Goal: Find specific page/section: Find specific page/section

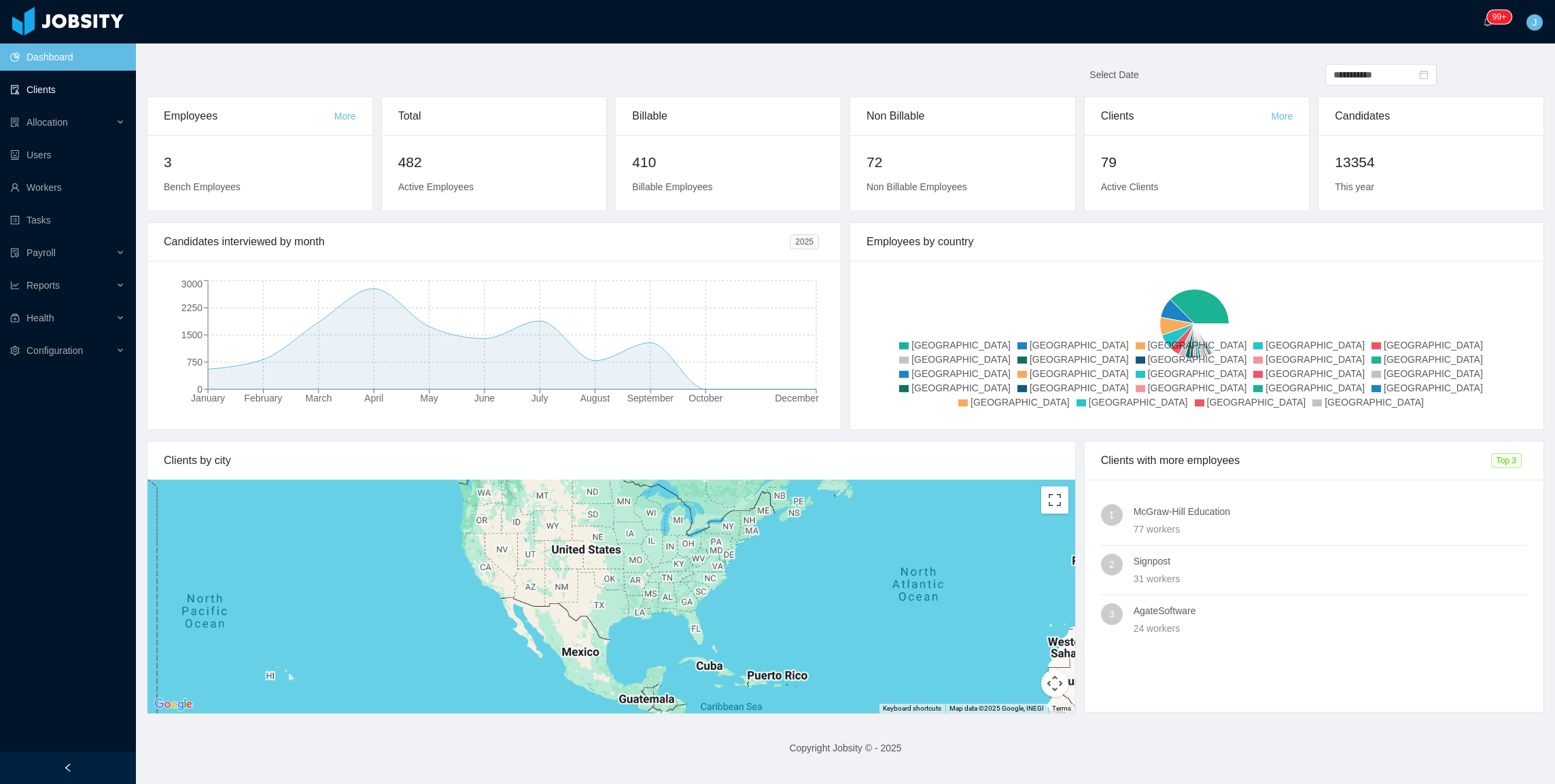
click at [56, 94] on link "Clients" at bounding box center [67, 90] width 115 height 27
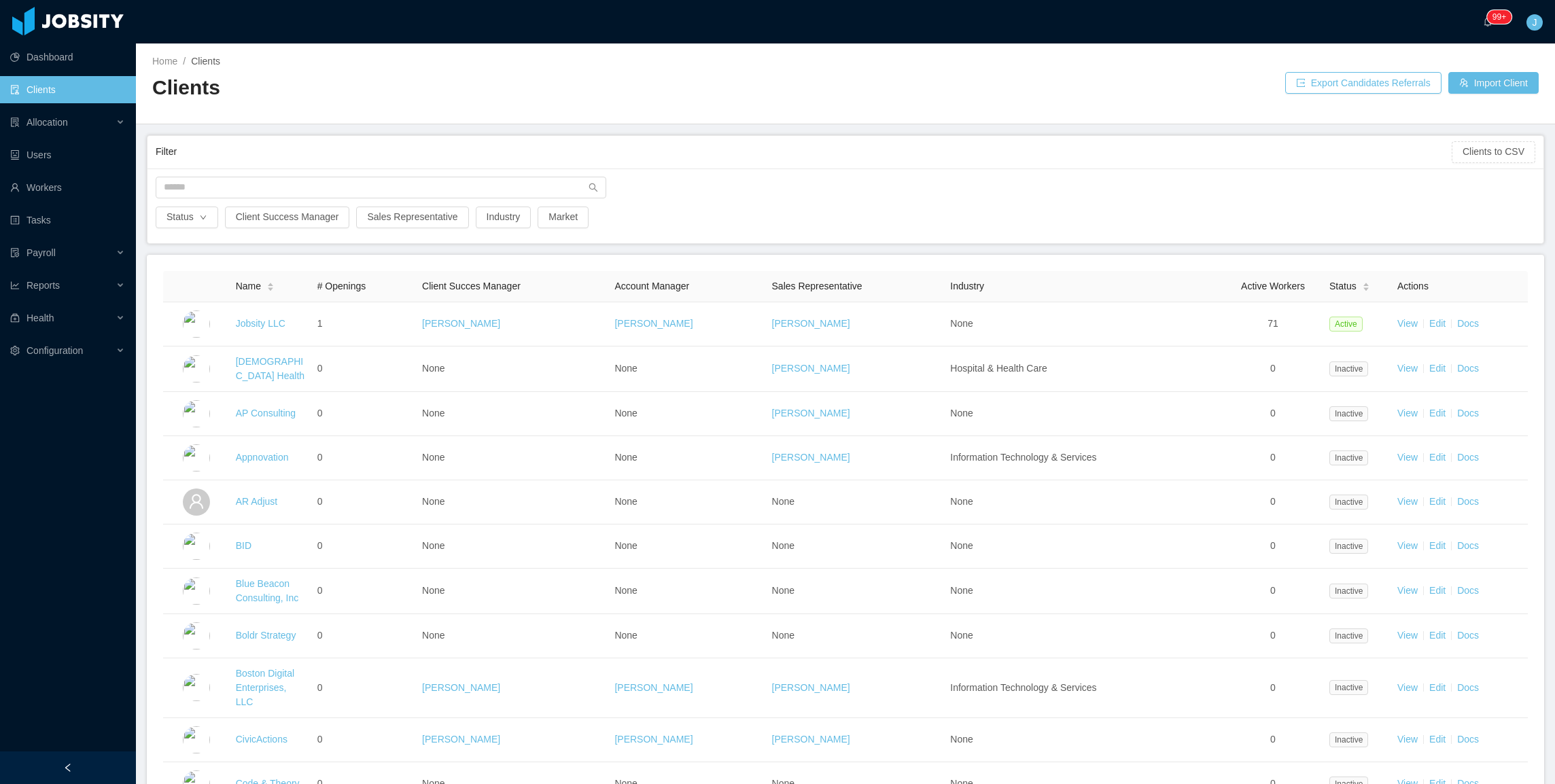
click at [287, 173] on div "Status Client Success Manager Sales Representative Industry Market" at bounding box center [845, 206] width 1396 height 75
click at [273, 189] on input "text" at bounding box center [381, 187] width 451 height 22
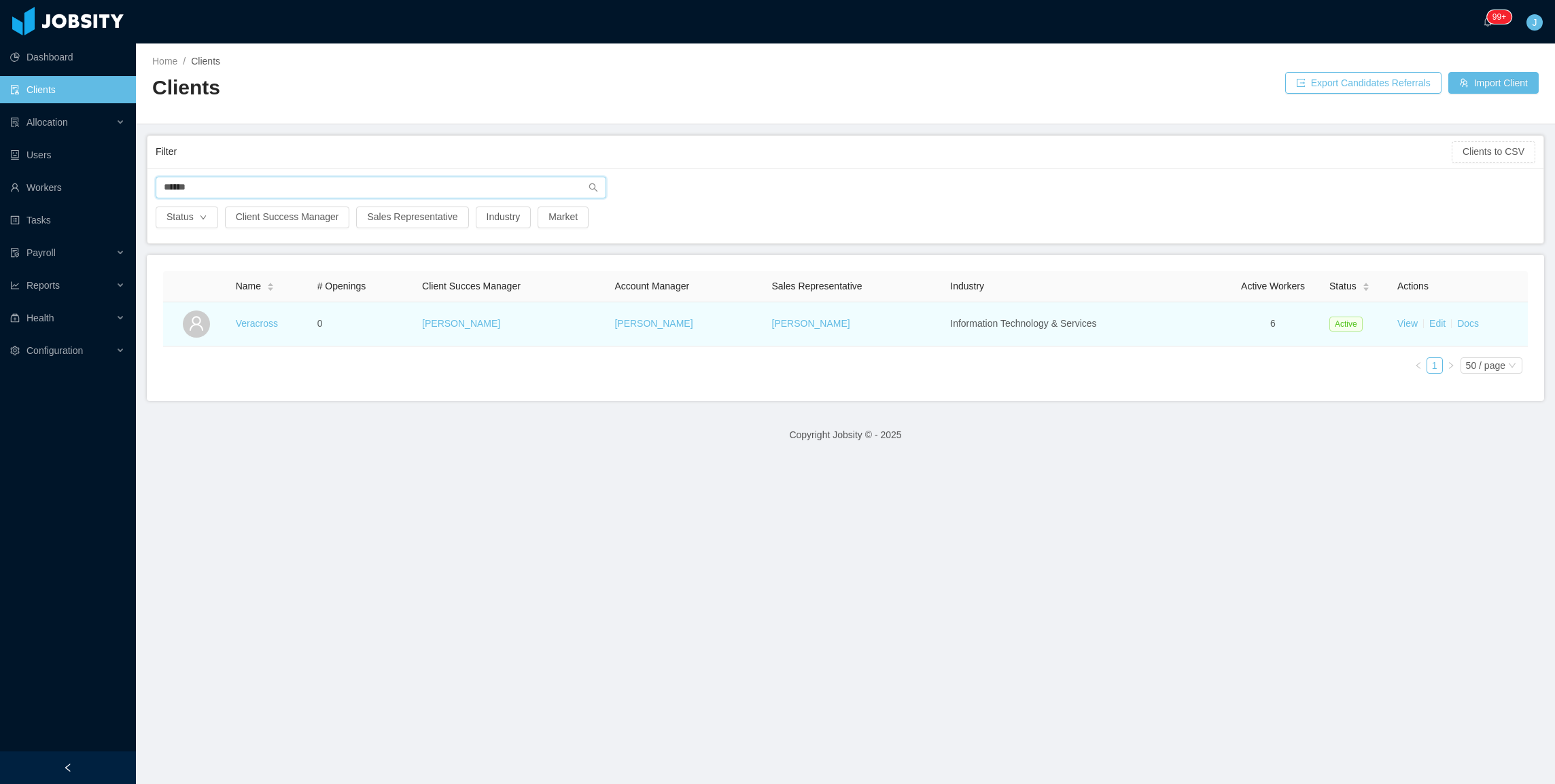
type input "******"
click at [253, 336] on td "Veracross" at bounding box center [271, 324] width 81 height 44
click at [258, 327] on link "Veracross" at bounding box center [257, 323] width 42 height 11
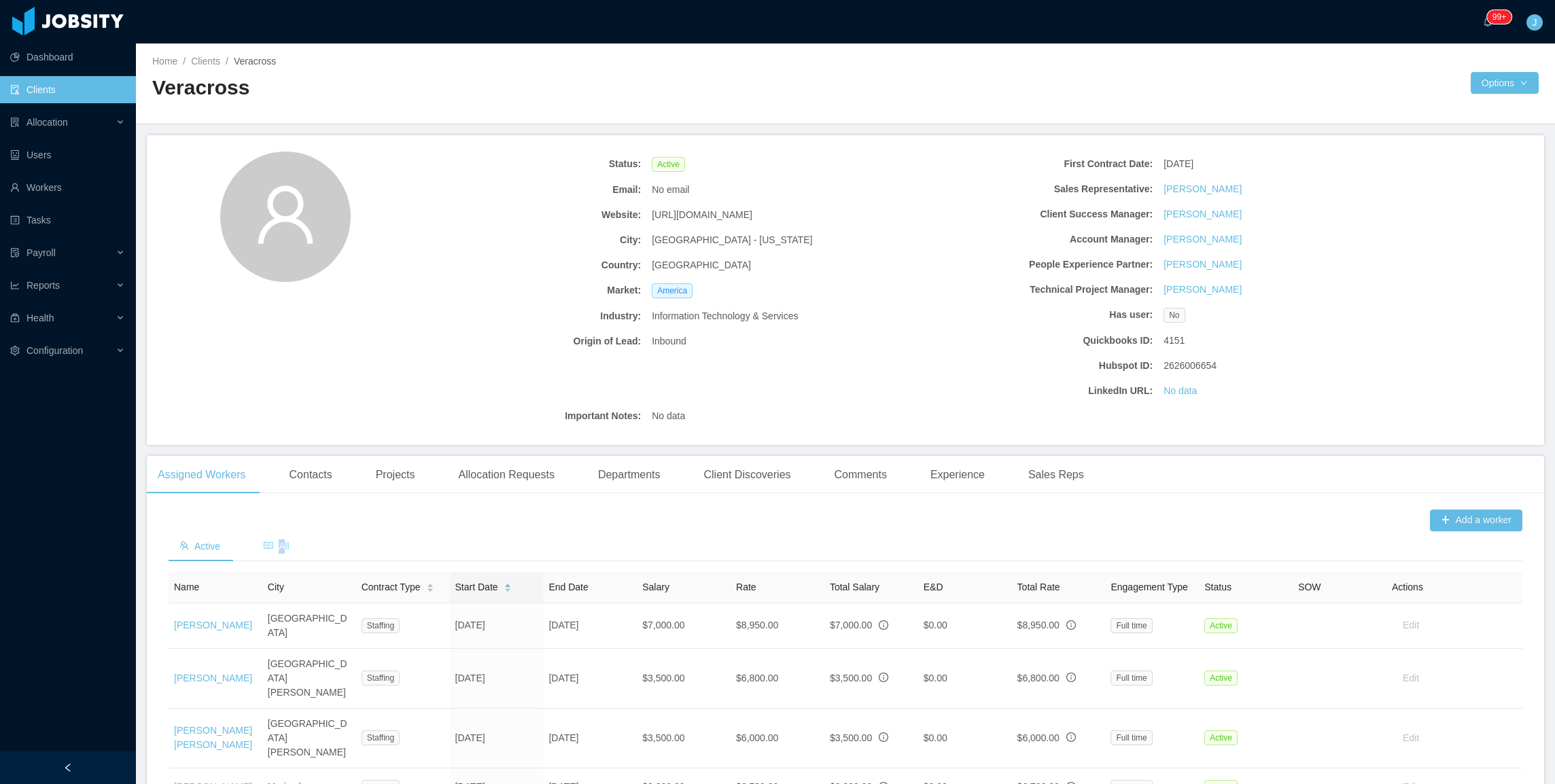
click at [284, 548] on span "All" at bounding box center [276, 546] width 26 height 11
click at [40, 79] on link "Clients" at bounding box center [67, 90] width 115 height 27
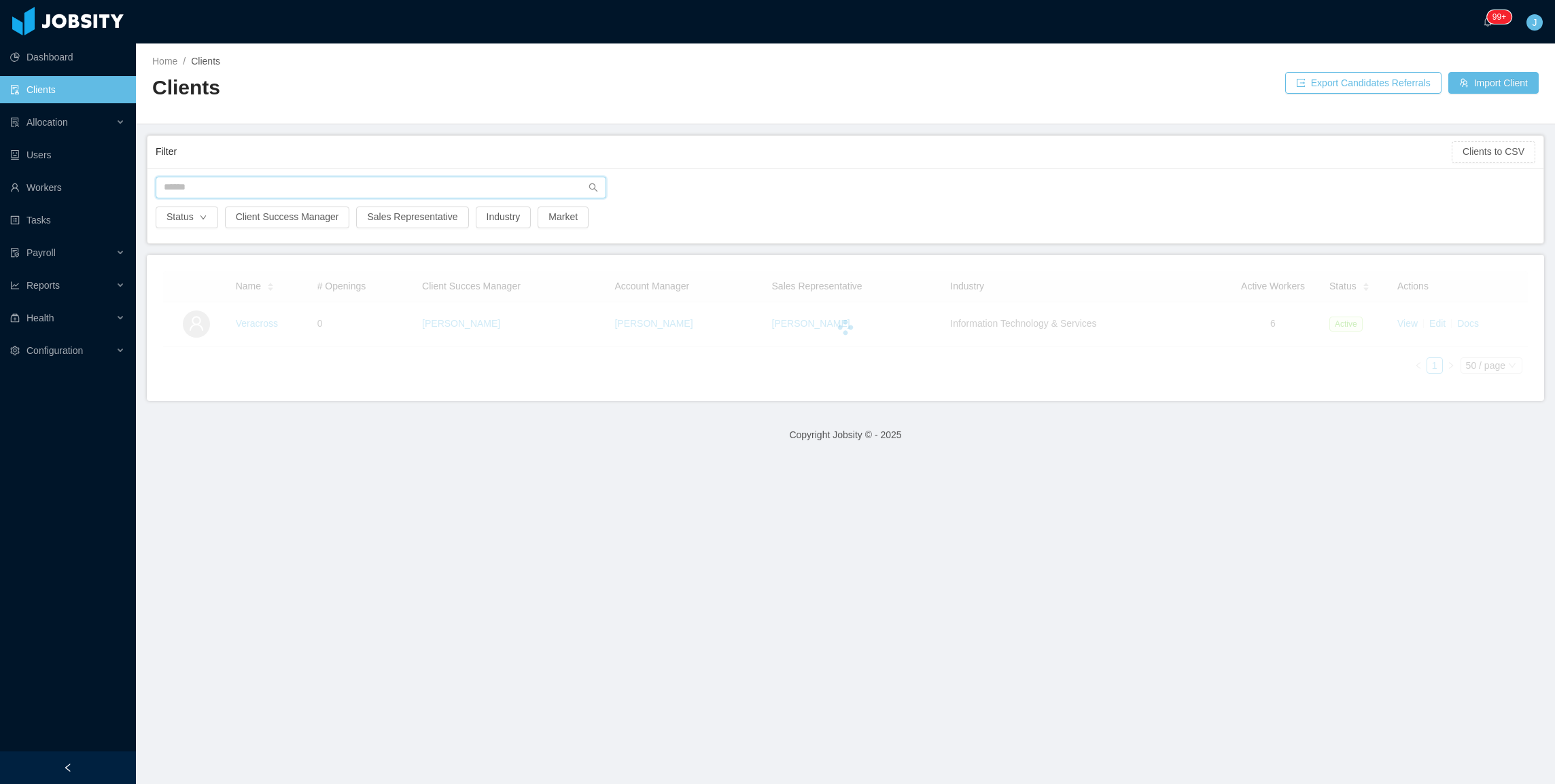
click at [196, 184] on input "text" at bounding box center [381, 187] width 451 height 22
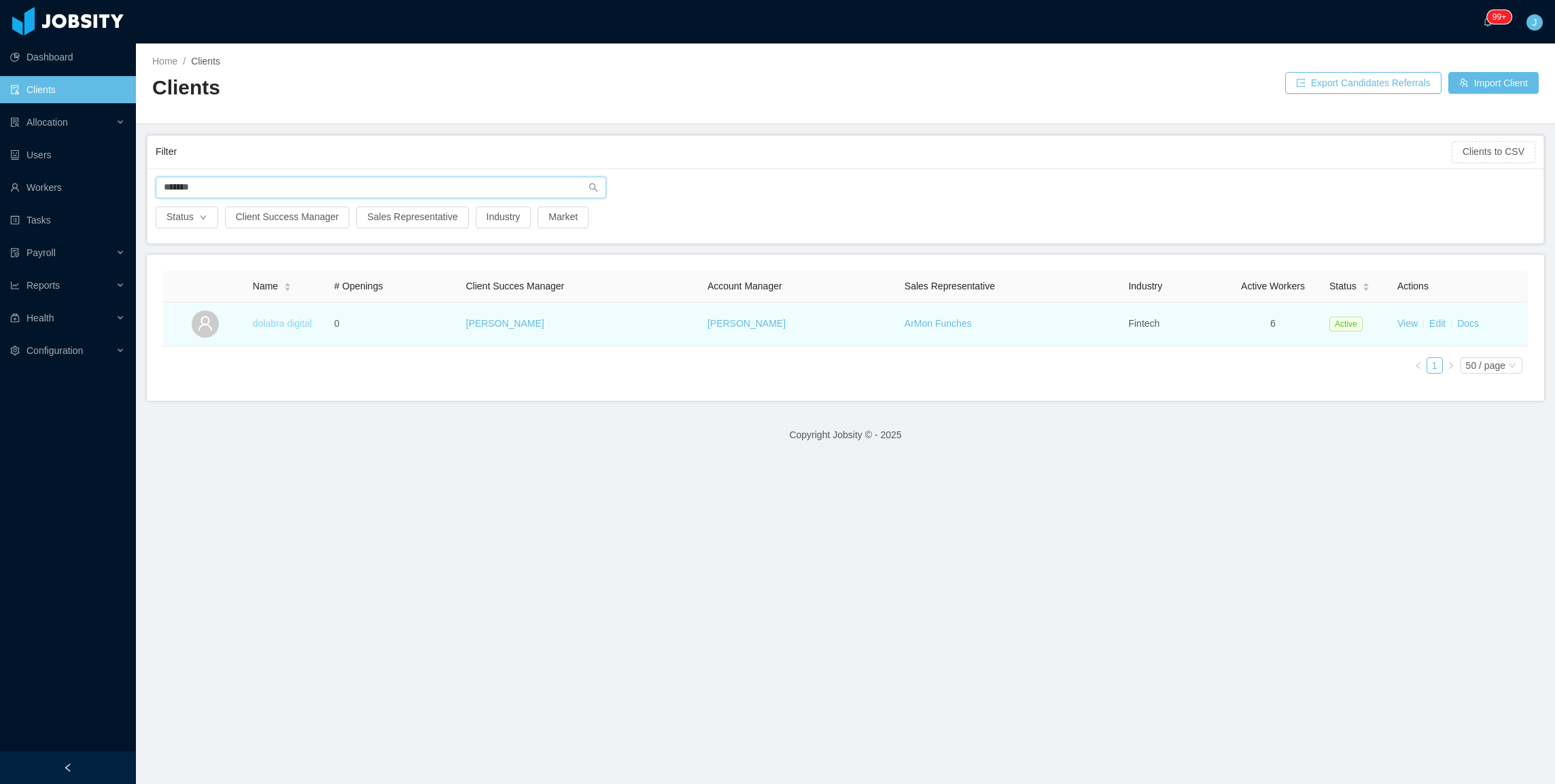
type input "*******"
click at [270, 327] on link "dolabra digital" at bounding box center [283, 323] width 59 height 11
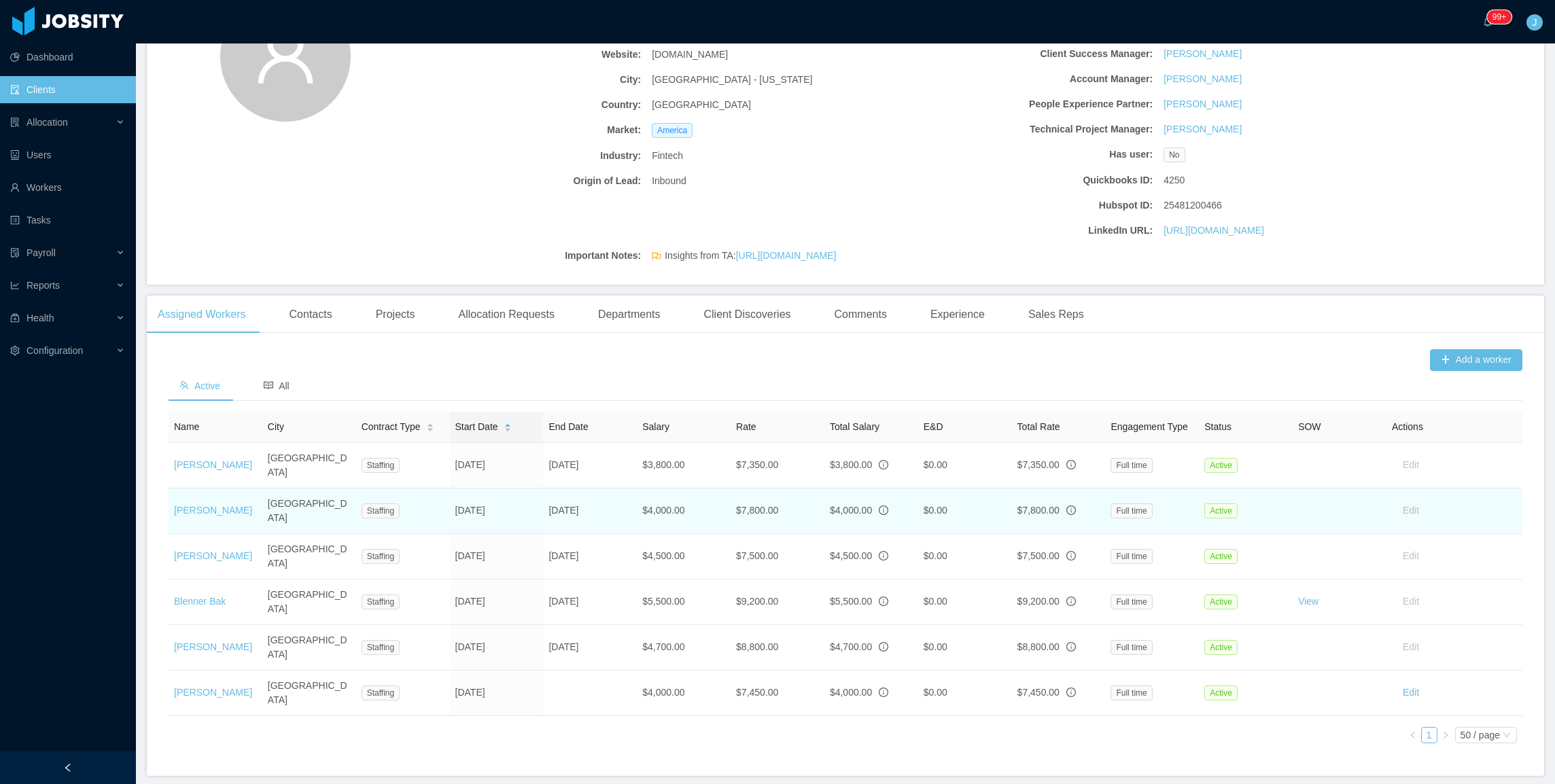
scroll to position [193, 0]
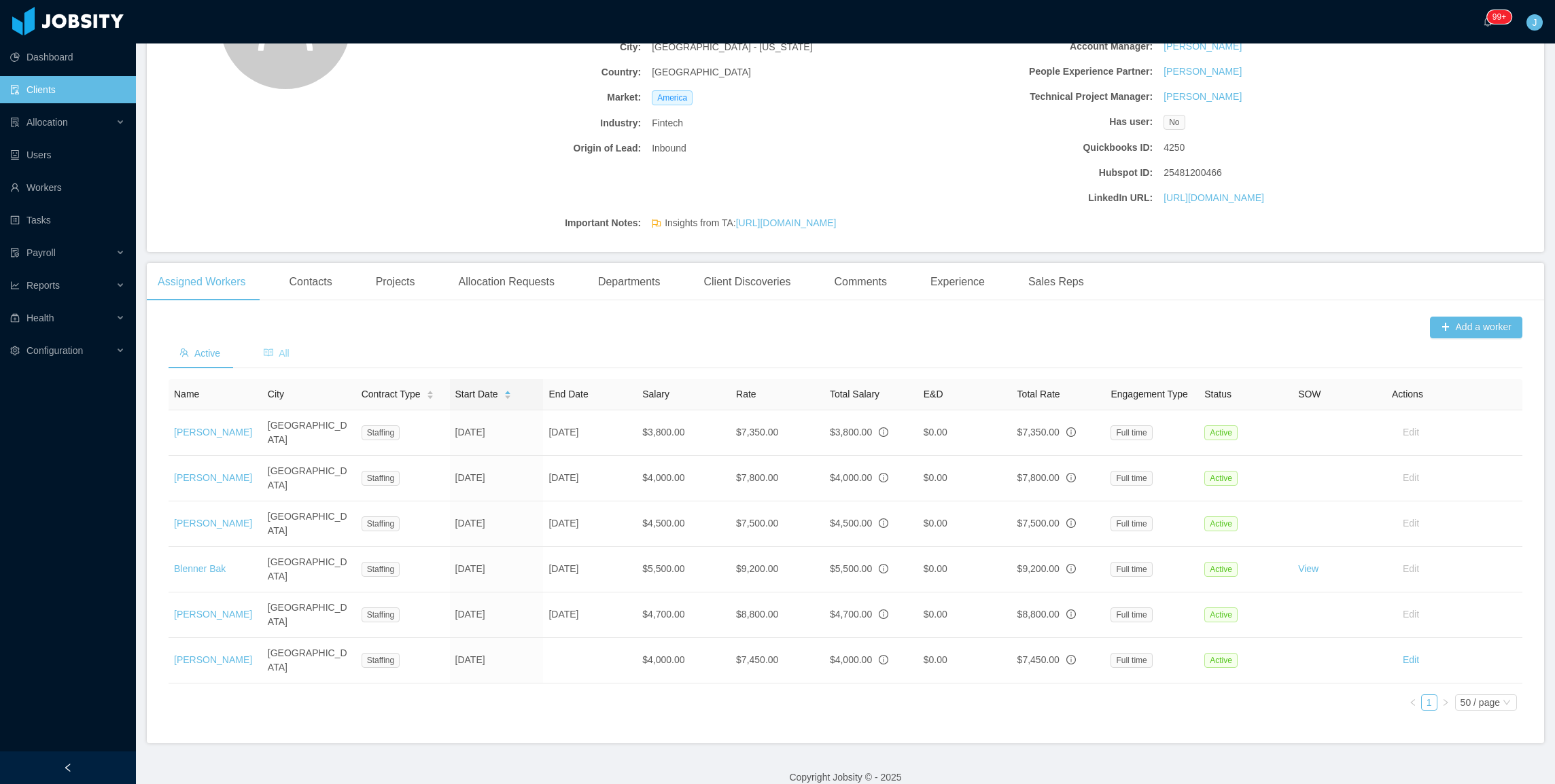
click at [278, 359] on span "All" at bounding box center [276, 353] width 26 height 11
